Goal: Find specific page/section: Find specific page/section

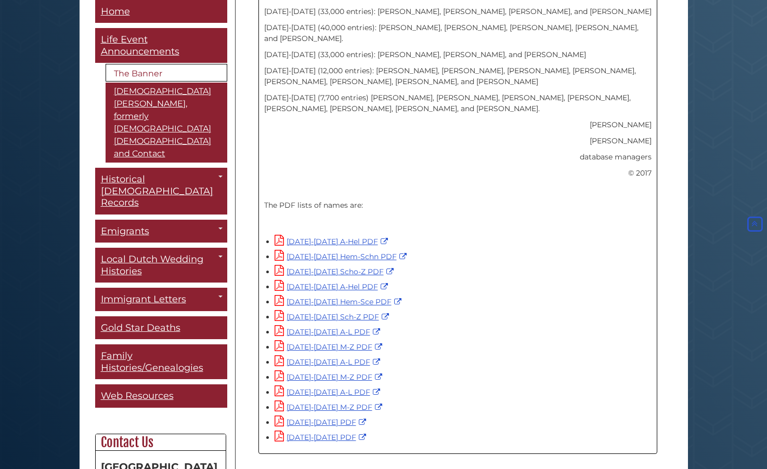
scroll to position [594, 0]
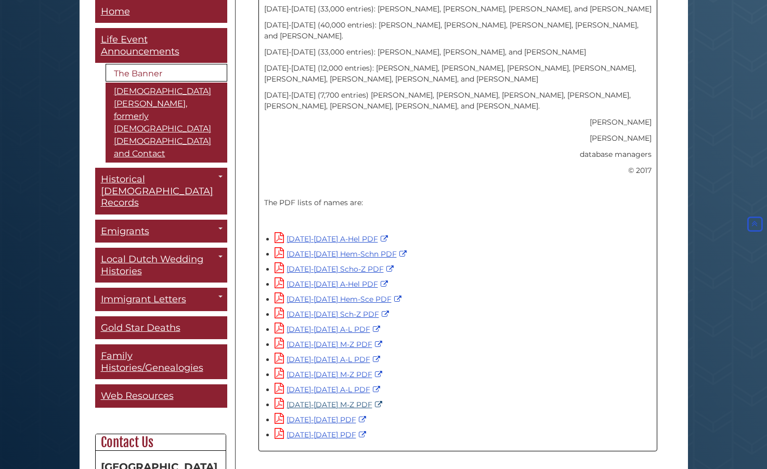
click at [314, 400] on link "[DATE]-[DATE] M-Z PDF" at bounding box center [329, 404] width 110 height 9
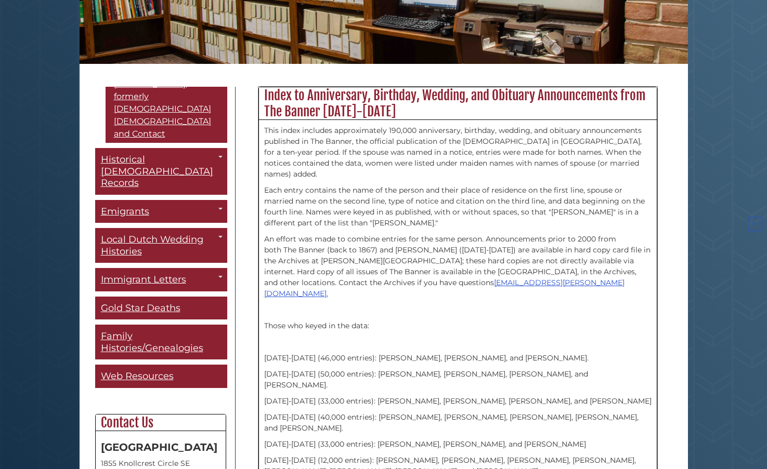
scroll to position [203, 0]
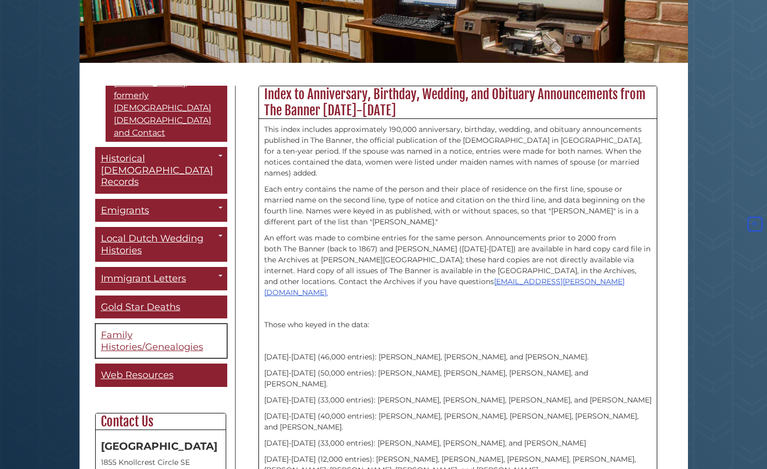
click at [152, 330] on span "Family Histories/Genealogies" at bounding box center [152, 341] width 102 height 23
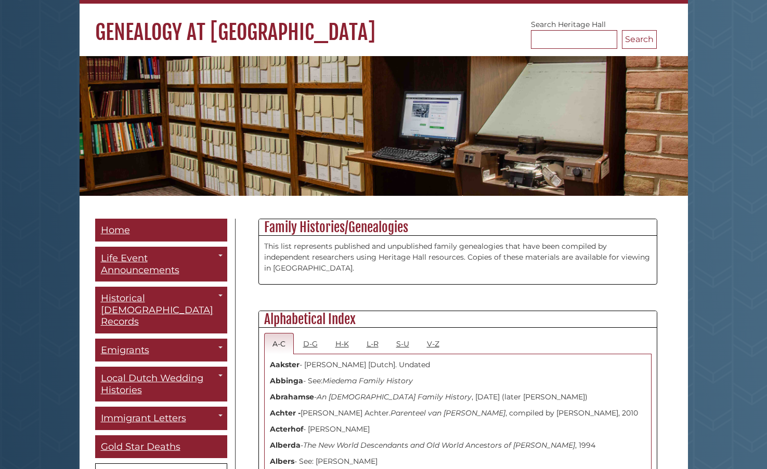
scroll to position [97, 0]
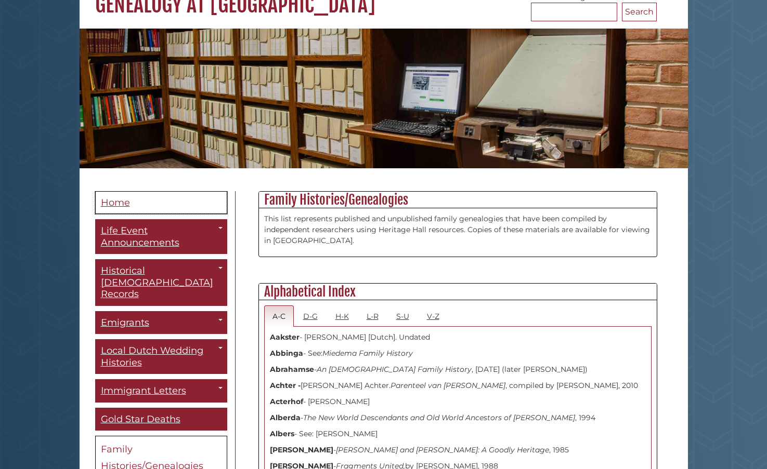
click at [113, 206] on span "Home" at bounding box center [115, 202] width 29 height 11
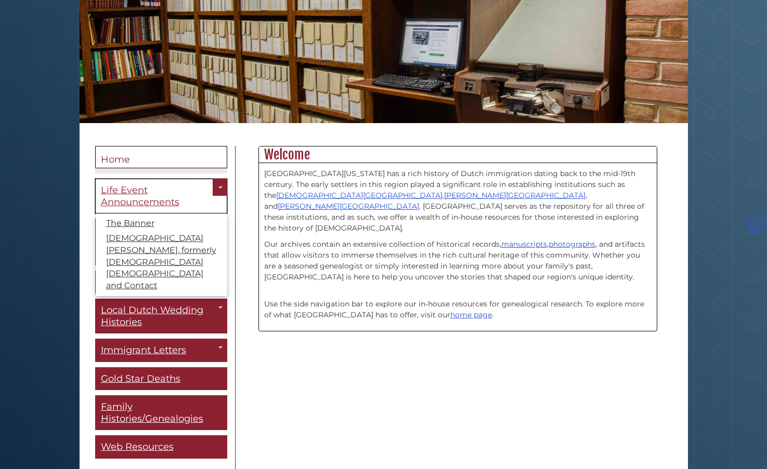
scroll to position [142, 0]
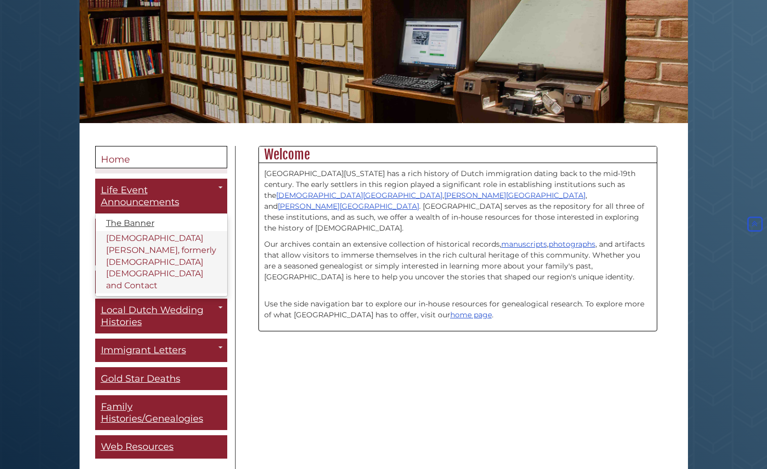
click at [166, 248] on link "[DEMOGRAPHIC_DATA][PERSON_NAME], formerly [DEMOGRAPHIC_DATA] [DEMOGRAPHIC_DATA]…" at bounding box center [162, 262] width 132 height 62
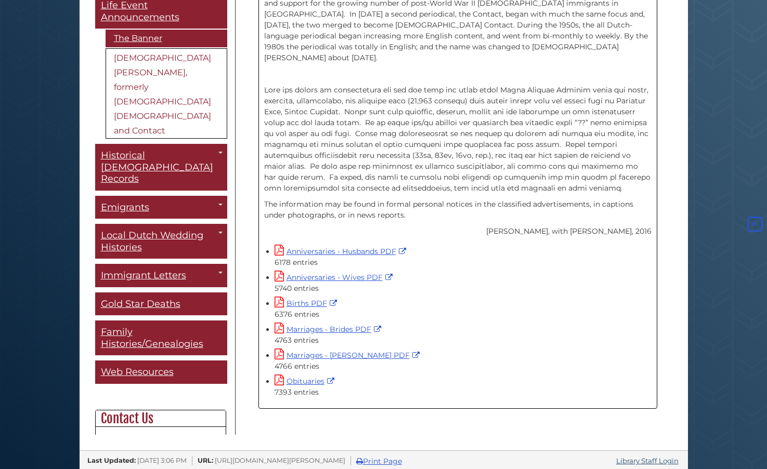
scroll to position [336, 0]
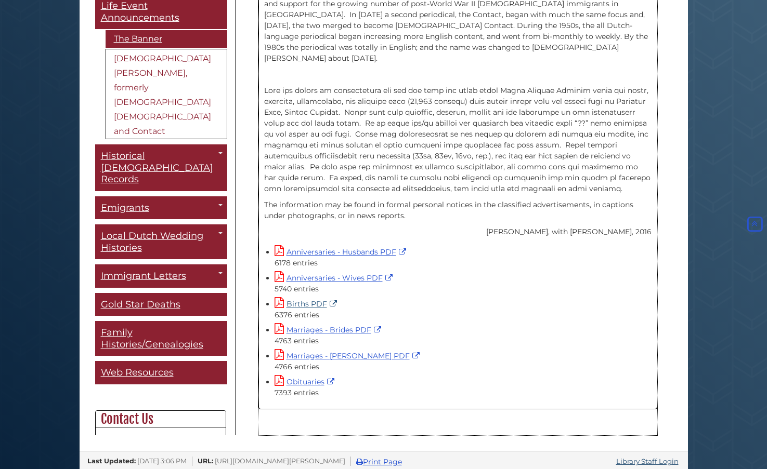
click at [314, 299] on link "Births PDF" at bounding box center [306, 303] width 65 height 9
click at [312, 377] on link "Obituaries" at bounding box center [305, 381] width 62 height 9
